Goal: Transaction & Acquisition: Register for event/course

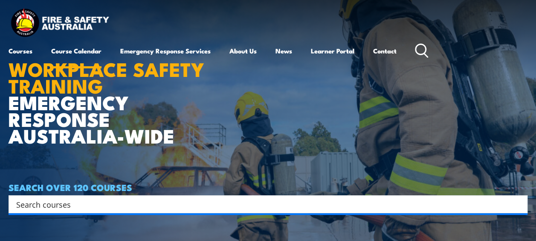
click at [69, 49] on link "Course Calendar" at bounding box center [76, 51] width 50 height 20
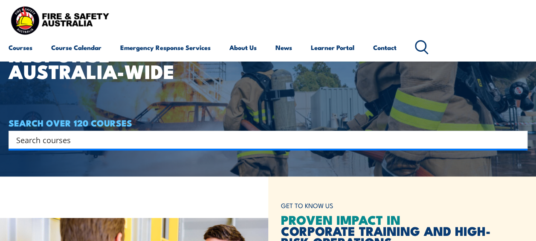
scroll to position [92, 0]
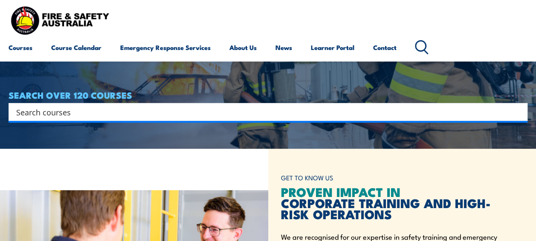
click at [78, 111] on input "Search input" at bounding box center [262, 111] width 493 height 13
type input "Warden"
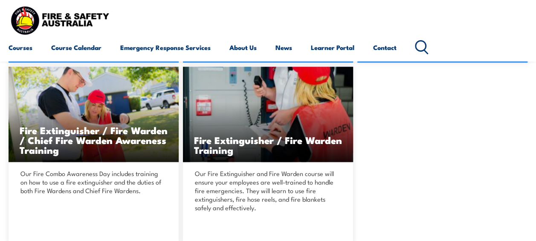
scroll to position [382, 0]
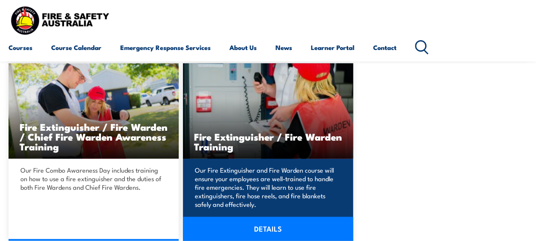
click at [263, 139] on h3 "Fire Extinguisher / Fire Warden Training" at bounding box center [268, 141] width 148 height 20
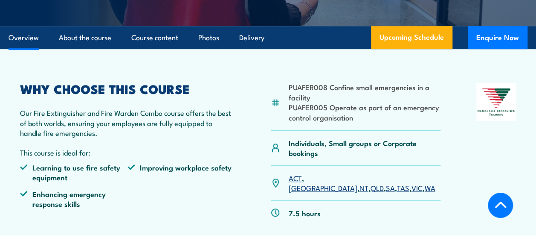
scroll to position [238, 0]
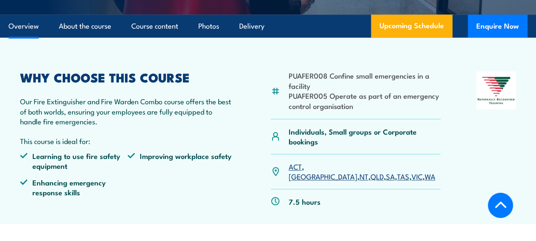
click at [424, 171] on link "WA" at bounding box center [429, 176] width 11 height 10
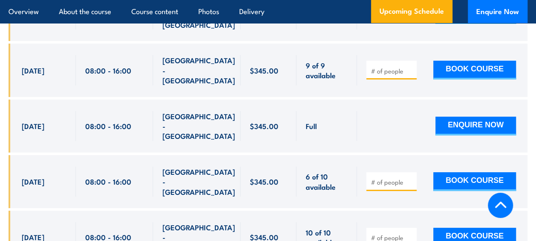
scroll to position [1542, 0]
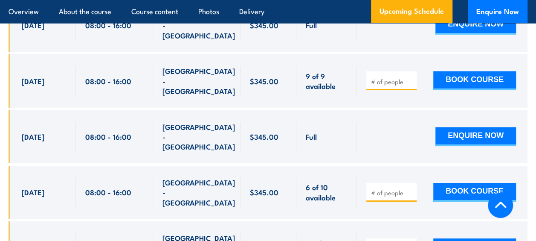
click at [382, 188] on input "number" at bounding box center [392, 192] width 43 height 9
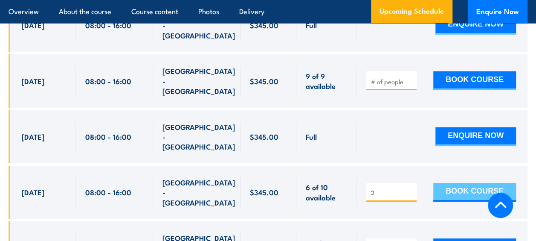
type input "2"
click at [474, 183] on button "BOOK COURSE" at bounding box center [474, 192] width 83 height 19
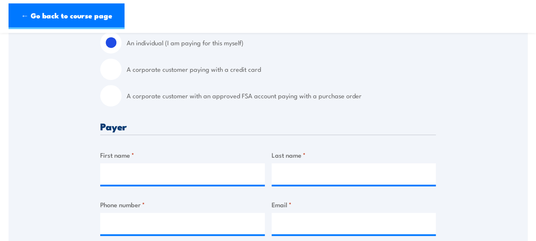
scroll to position [244, 0]
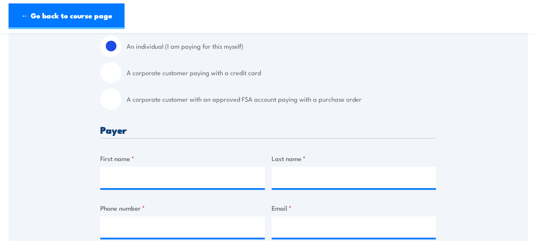
click at [107, 97] on input "A corporate customer with an approved FSA account paying with a purchase order" at bounding box center [110, 98] width 21 height 21
radio input "true"
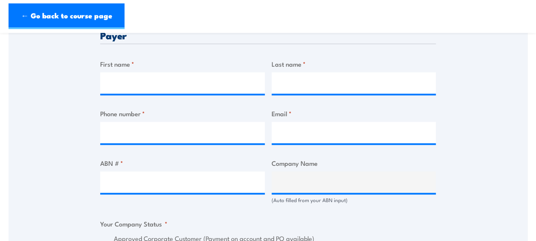
scroll to position [380, 0]
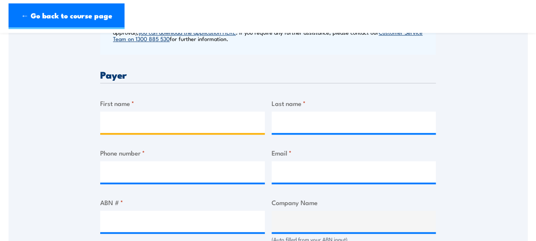
click at [205, 117] on input "First name *" at bounding box center [182, 121] width 165 height 21
type input "Danielle"
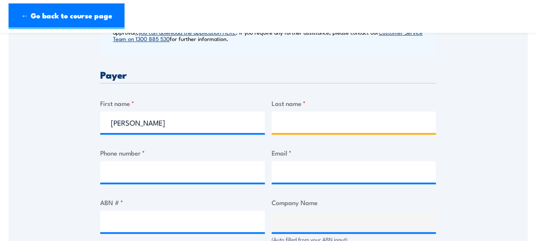
type input "Stalker"
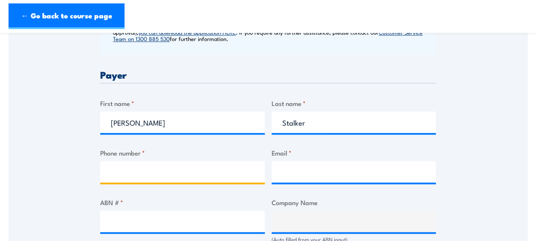
type input "0460020374"
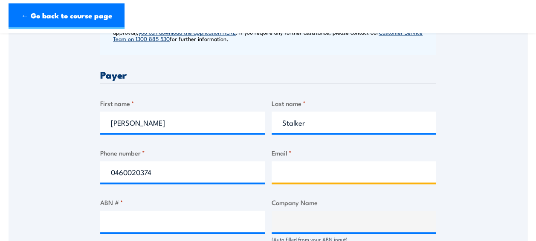
type input "DanielleS@kbseafoodco.com.au"
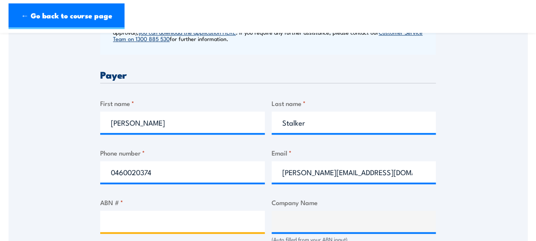
click at [146, 215] on input "ABN # *" at bounding box center [182, 220] width 165 height 21
type input "97008723000"
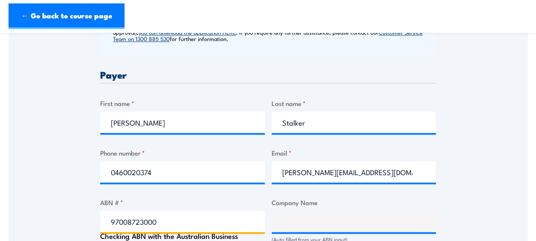
type input "KB SEAFOOD COMPANY PTY LTD"
radio input "true"
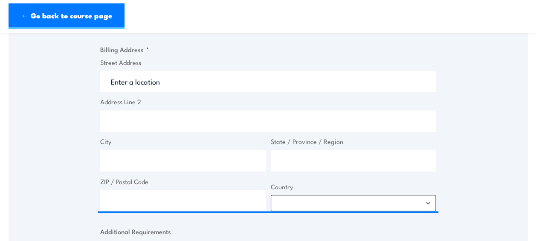
scroll to position [663, 0]
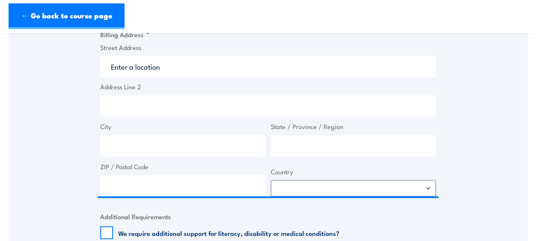
type input "97008723000"
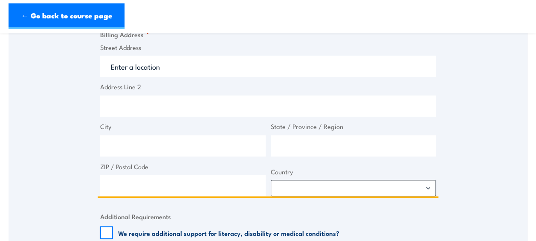
click at [119, 65] on input "Street Address" at bounding box center [268, 65] width 336 height 21
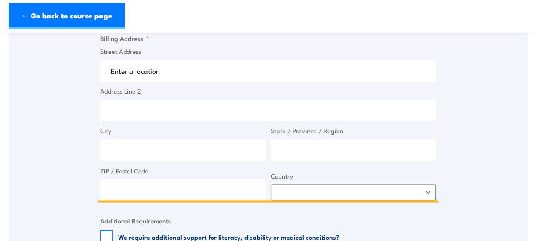
scroll to position [667, 0]
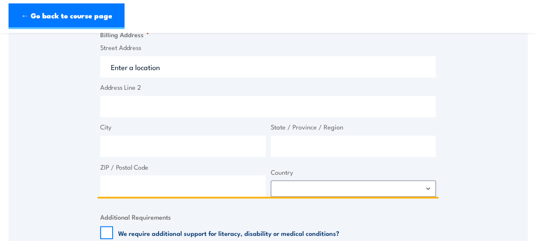
type input "Locked Bag 5"
type input "Canning Vale DC"
type input "Western Australia"
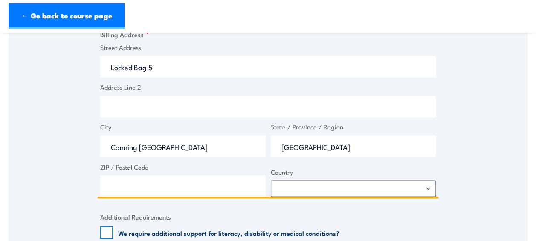
type input "6970"
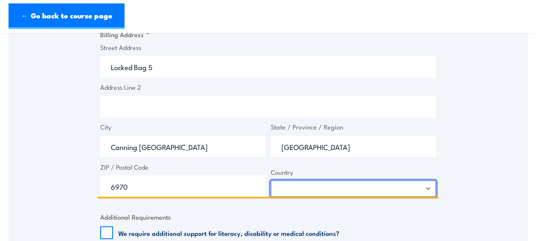
select select "Australia"
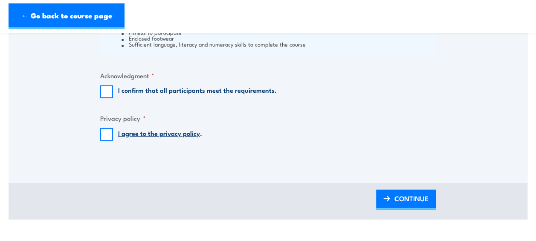
scroll to position [922, 0]
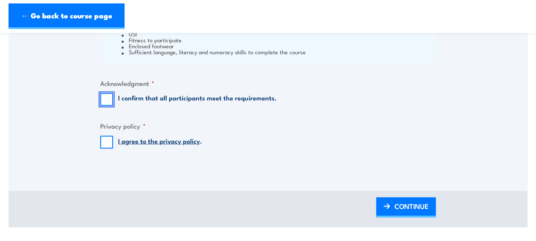
click at [105, 99] on input "I confirm that all participants meet the requirements." at bounding box center [106, 99] width 13 height 13
checkbox input "true"
click at [105, 142] on input "I agree to the privacy policy ." at bounding box center [106, 142] width 13 height 13
checkbox input "true"
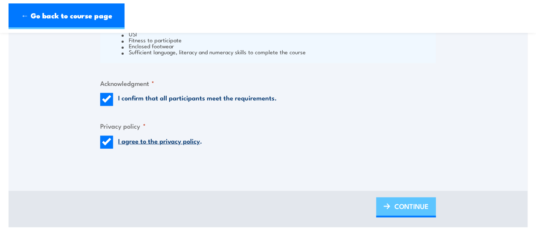
click at [417, 204] on span "CONTINUE" at bounding box center [412, 205] width 34 height 23
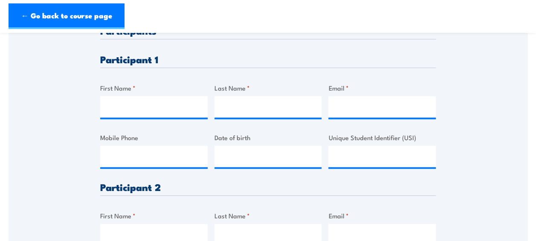
scroll to position [238, 0]
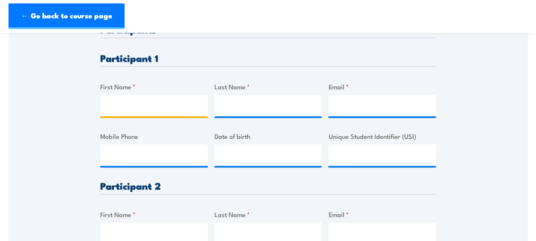
click at [150, 100] on input "First Name *" at bounding box center [153, 105] width 107 height 21
type input "Satbir"
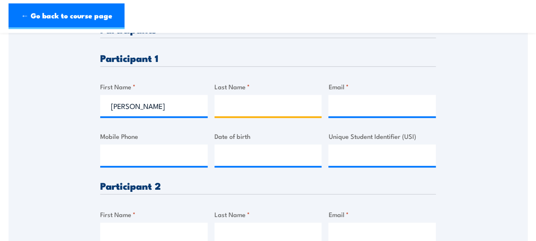
type input "Bairns"
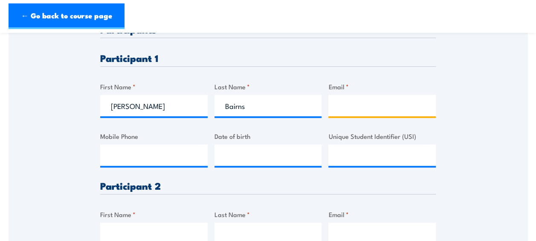
type input "sabi@kbseafoodco.com.au"
type input "0499853112"
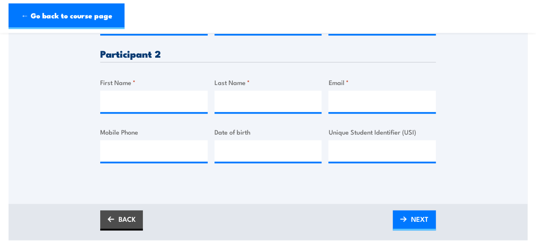
scroll to position [373, 0]
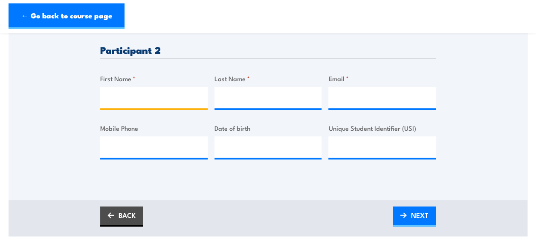
click at [144, 94] on input "First Name *" at bounding box center [153, 97] width 107 height 21
type input "Rocco"
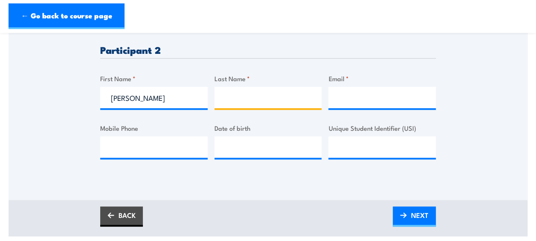
paste input "Ferrero"
type input "Ferrero"
click at [354, 100] on input "Email *" at bounding box center [381, 97] width 107 height 21
paste input "roccof@kbseafoodco.com.au"
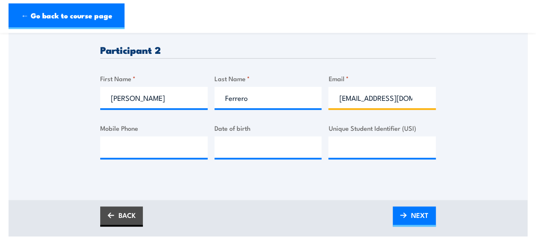
scroll to position [0, 17]
type input "roccof@kbseafoodco.com.au"
click at [134, 146] on input "Mobile Phone" at bounding box center [153, 146] width 107 height 21
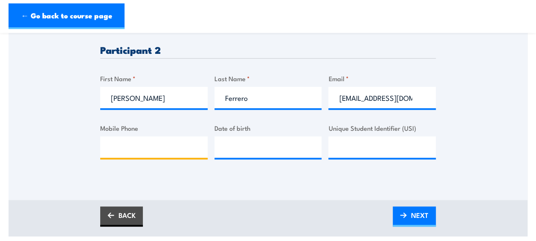
paste input "+61 427 785 666"
type input "+61 427 785 666"
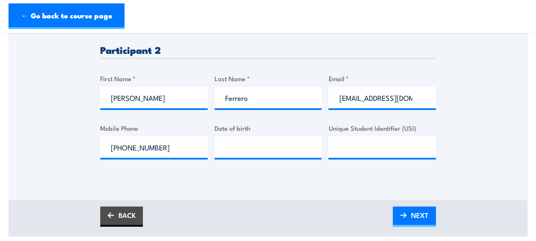
click at [418, 211] on span "NEXT" at bounding box center [419, 214] width 17 height 23
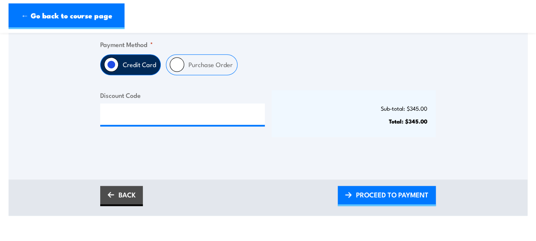
scroll to position [241, 0]
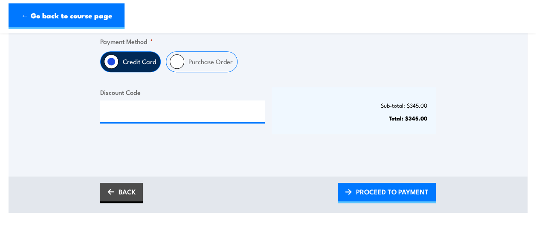
click at [180, 61] on input "Purchase Order" at bounding box center [177, 61] width 15 height 15
radio input "true"
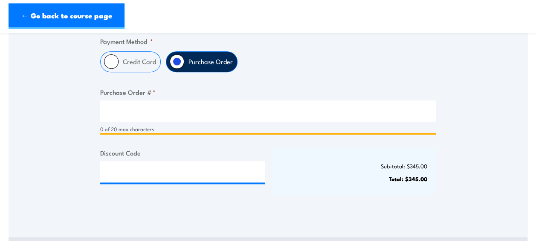
click at [124, 112] on input "Purchase Order # *" at bounding box center [268, 110] width 336 height 21
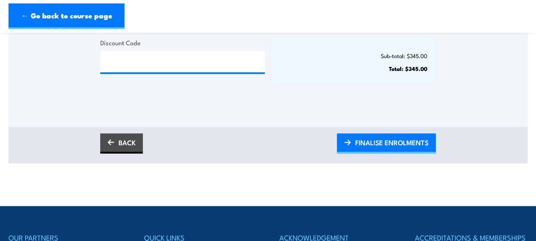
scroll to position [367, 0]
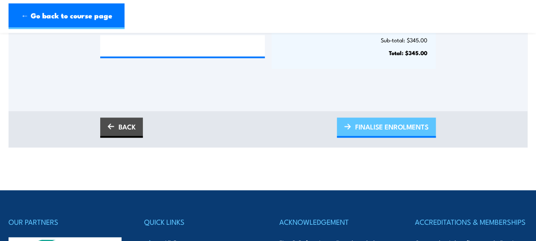
type input "DStalker 20250825"
click at [356, 125] on span "FINALISE ENROLMENTS" at bounding box center [391, 126] width 73 height 23
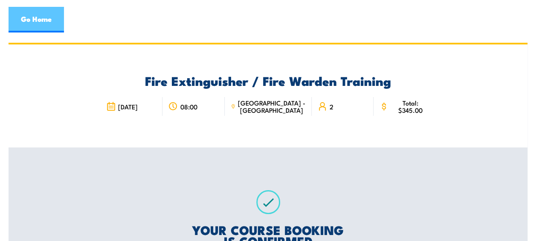
click at [19, 17] on link "Go Home" at bounding box center [36, 20] width 55 height 26
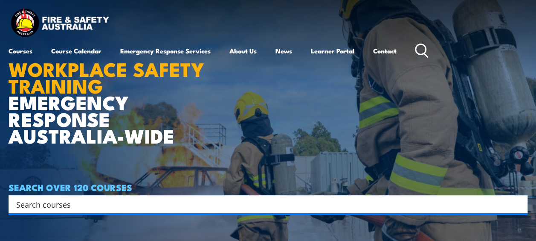
click at [168, 203] on input "Search input" at bounding box center [262, 203] width 493 height 13
type input "extinguisher"
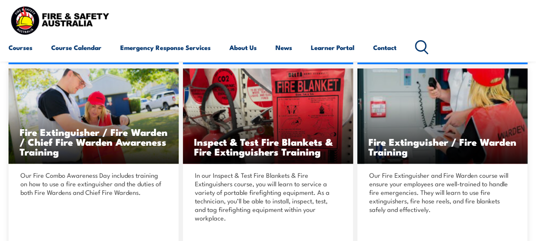
scroll to position [395, 0]
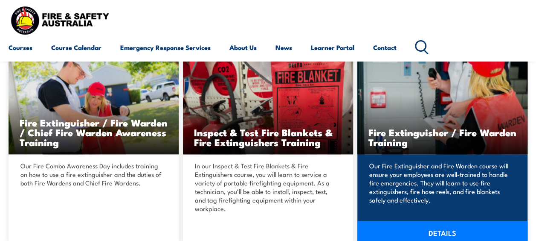
click at [424, 137] on h3 "Fire Extinguisher / Fire Warden Training" at bounding box center [443, 137] width 148 height 20
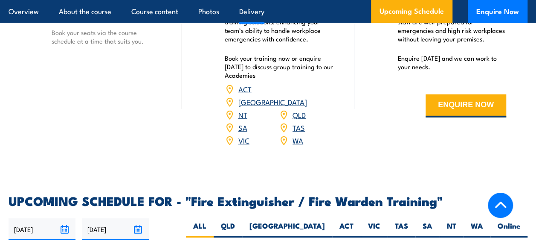
scroll to position [1280, 0]
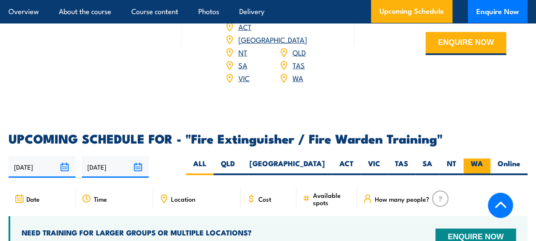
click at [478, 158] on label "WA" at bounding box center [477, 166] width 27 height 17
click at [483, 158] on input "WA" at bounding box center [486, 161] width 6 height 6
radio input "true"
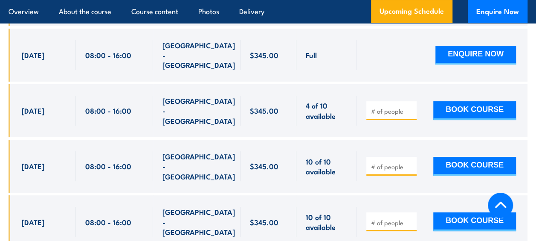
scroll to position [1605, 0]
